Goal: Task Accomplishment & Management: Use online tool/utility

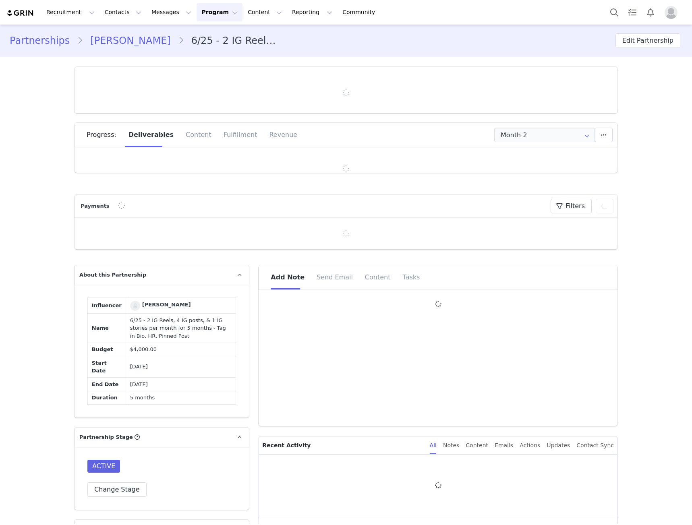
type input "+1 ([GEOGRAPHIC_DATA])"
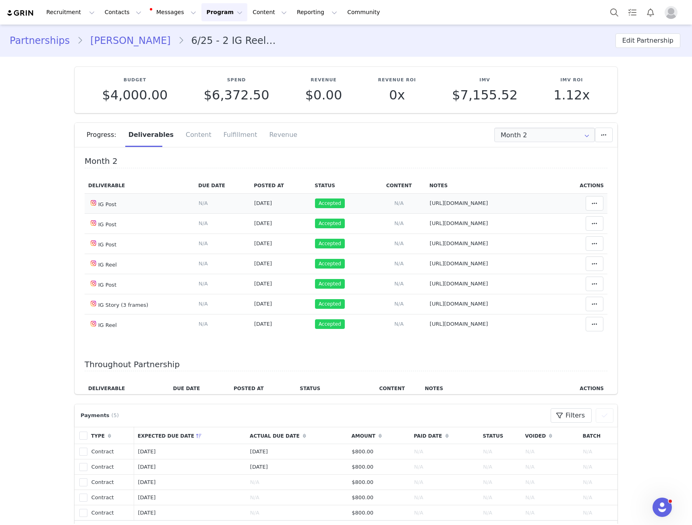
click at [471, 201] on span "https://www.instagram.com/p/DMbVP8ZspIm/" at bounding box center [459, 203] width 58 height 6
type textarea "https://www.instagram.com/p/DMbVP8ZspIm/"
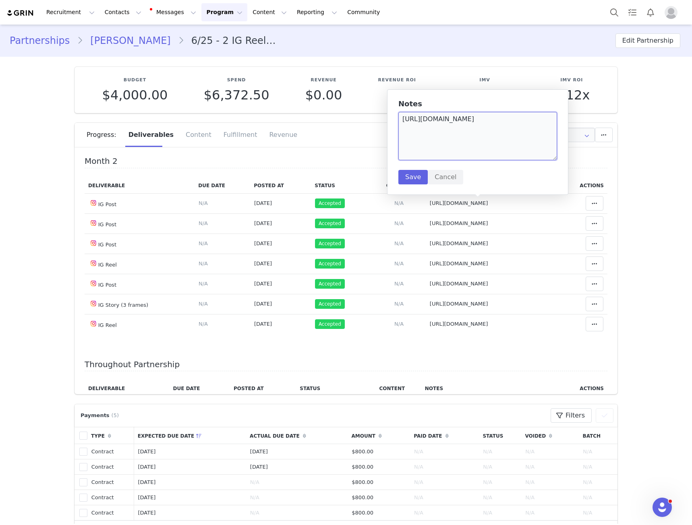
click at [473, 151] on textarea "https://www.instagram.com/p/DMbVP8ZspIm/" at bounding box center [477, 136] width 159 height 48
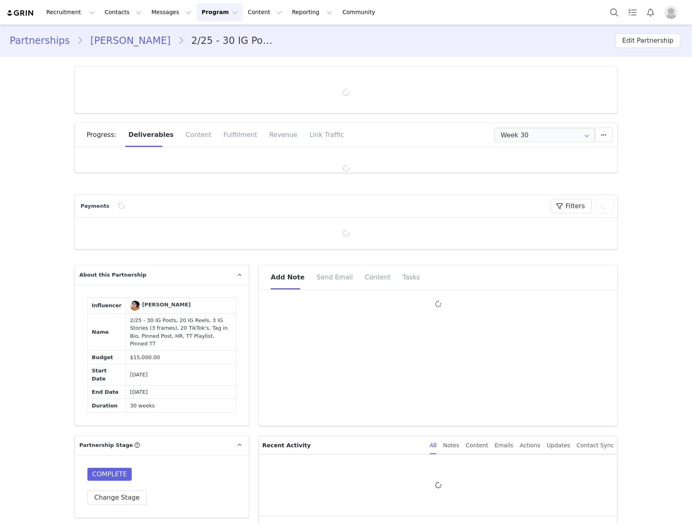
type input "+1 ([GEOGRAPHIC_DATA])"
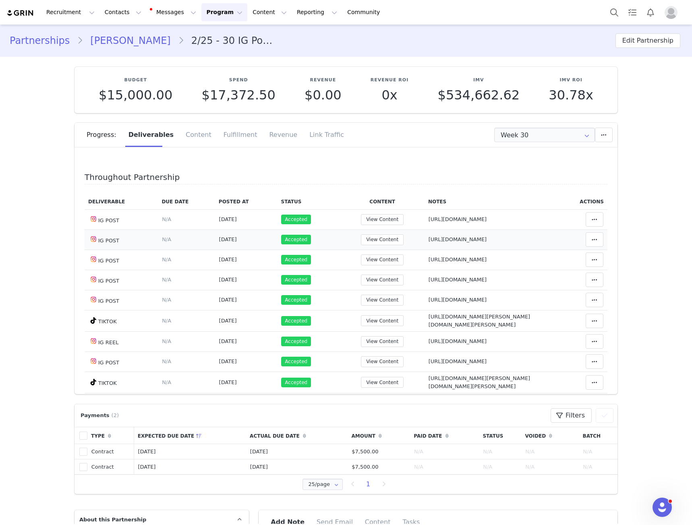
click at [449, 237] on span "[URL][DOMAIN_NAME]" at bounding box center [458, 240] width 58 height 6
type textarea "[URL][DOMAIN_NAME]"
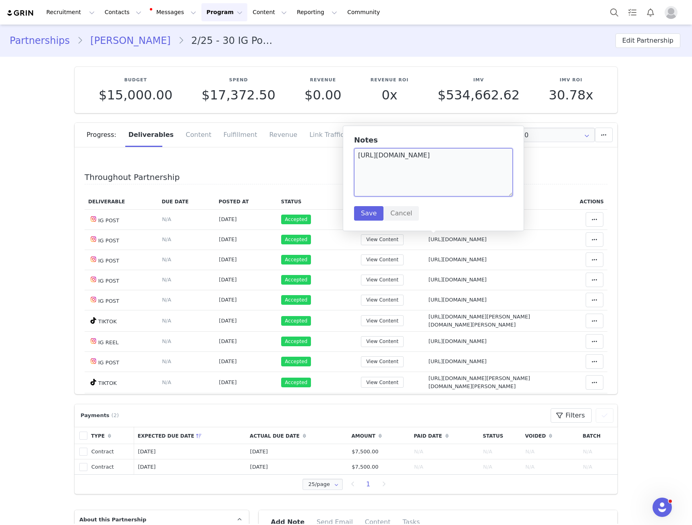
click at [448, 188] on textarea "[URL][DOMAIN_NAME]" at bounding box center [433, 172] width 159 height 48
click at [441, 281] on span "[URL][DOMAIN_NAME]" at bounding box center [458, 280] width 58 height 6
type textarea "[URL][DOMAIN_NAME]"
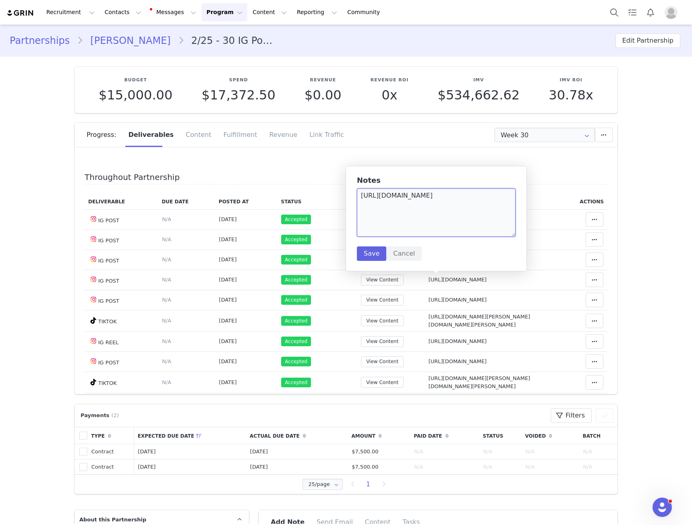
click at [447, 218] on textarea "[URL][DOMAIN_NAME]" at bounding box center [436, 213] width 159 height 48
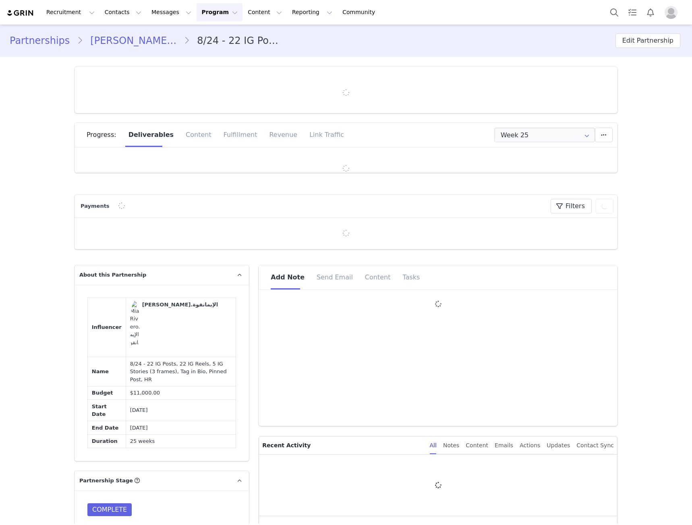
type input "+1 ([GEOGRAPHIC_DATA])"
